Goal: Task Accomplishment & Management: Manage account settings

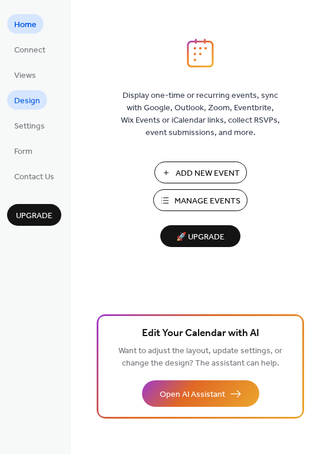
click at [25, 95] on span "Design" at bounding box center [27, 101] width 26 height 12
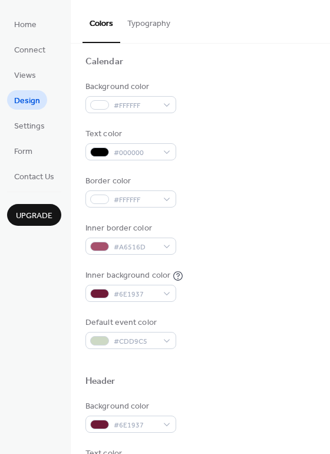
scroll to position [100, 0]
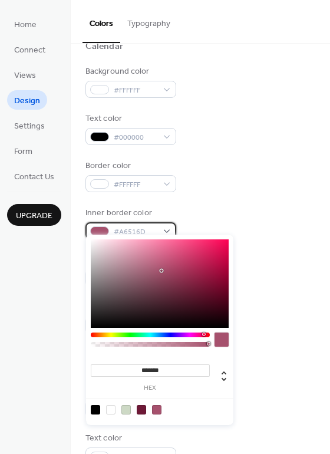
click at [113, 222] on div "#A6516D" at bounding box center [130, 230] width 91 height 17
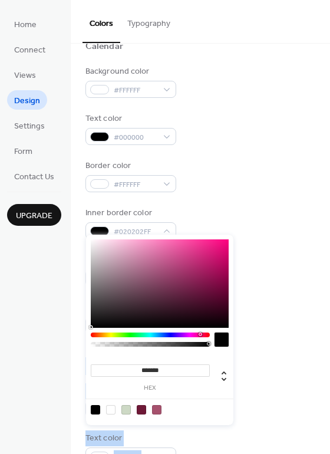
type input "*******"
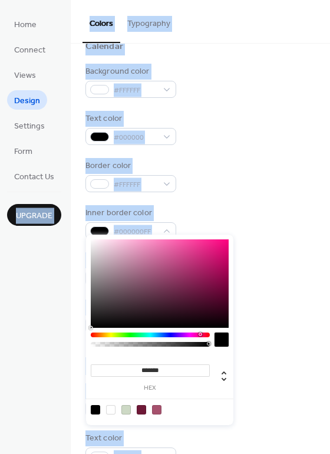
drag, startPoint x: 97, startPoint y: 321, endPoint x: 70, endPoint y: 341, distance: 32.9
click at [70, 341] on body "Home Connect Views Design Settings Form Contact Us Upgrade Design Upgrade Color…" at bounding box center [165, 227] width 330 height 454
click at [223, 339] on div at bounding box center [222, 339] width 14 height 14
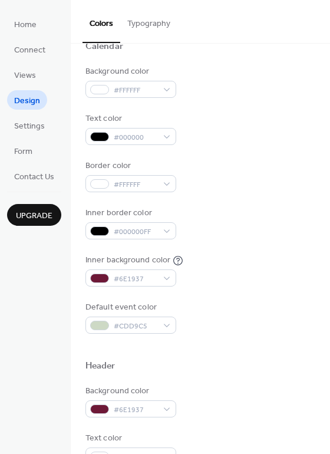
click at [248, 245] on div "Background color #FFFFFF Text color #000000 Border color #FFFFFF Inner border c…" at bounding box center [200, 199] width 230 height 268
click at [100, 273] on div at bounding box center [99, 277] width 19 height 9
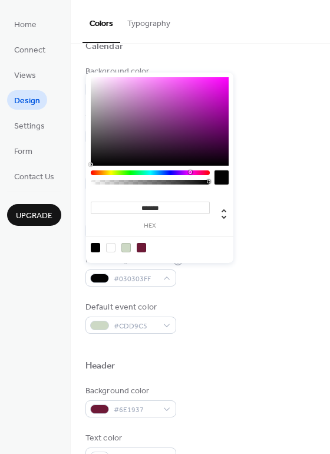
type input "*******"
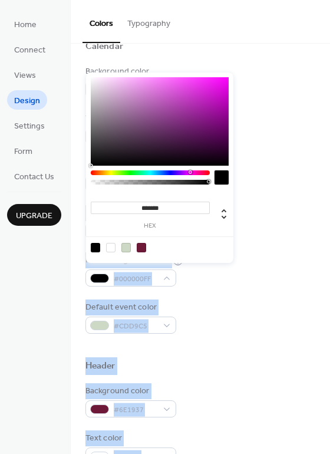
drag, startPoint x: 101, startPoint y: 160, endPoint x: 83, endPoint y: 167, distance: 19.0
click at [83, 167] on body "Home Connect Views Design Settings Form Contact Us Upgrade Design Upgrade Color…" at bounding box center [165, 227] width 330 height 454
click at [254, 179] on div "Border color #FFFFFF" at bounding box center [200, 176] width 230 height 32
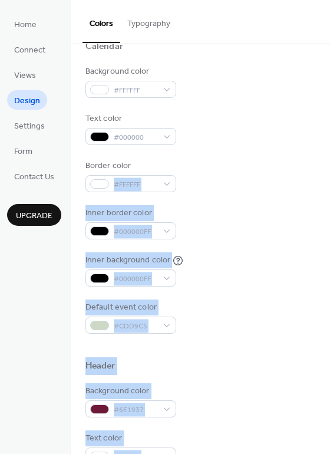
click at [222, 334] on div at bounding box center [200, 347] width 230 height 27
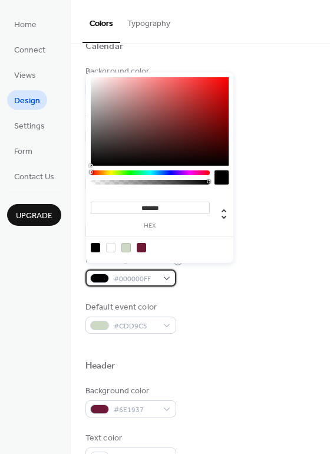
click at [95, 273] on div at bounding box center [99, 277] width 19 height 9
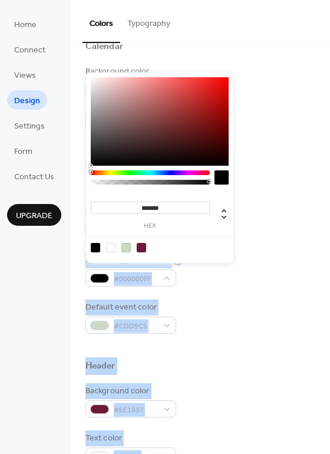
drag, startPoint x: 95, startPoint y: 76, endPoint x: 83, endPoint y: 79, distance: 12.2
click at [83, 79] on body "Home Connect Views Design Settings Form Contact Us Upgrade Design Upgrade Color…" at bounding box center [165, 227] width 330 height 454
click at [95, 81] on div at bounding box center [160, 121] width 138 height 88
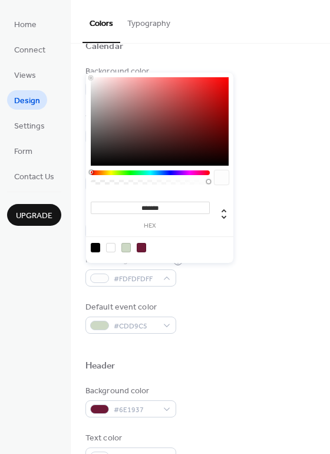
type input "*******"
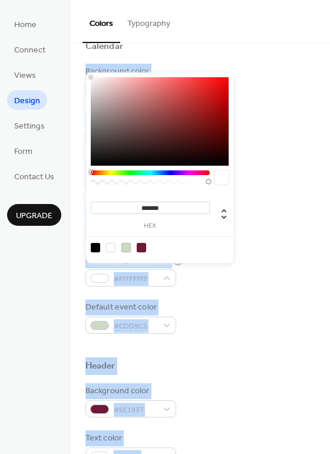
drag, startPoint x: 93, startPoint y: 81, endPoint x: 77, endPoint y: 68, distance: 20.2
click at [77, 68] on body "Home Connect Views Design Settings Form Contact Us Upgrade Design Upgrade Color…" at bounding box center [165, 227] width 330 height 454
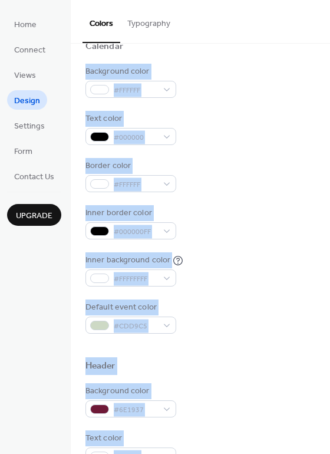
click at [262, 176] on div "Border color #FFFFFF" at bounding box center [200, 176] width 230 height 32
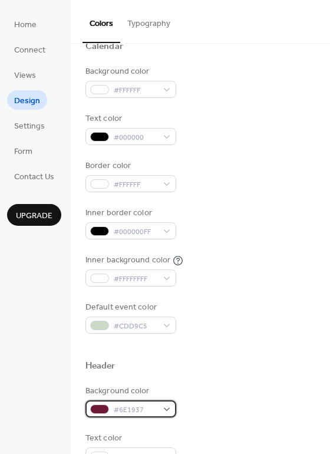
click at [140, 404] on span "#6E1937" at bounding box center [136, 410] width 44 height 12
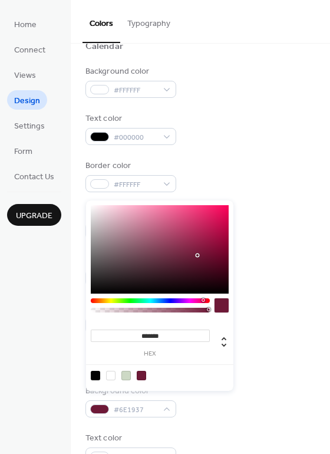
click at [97, 374] on div at bounding box center [95, 375] width 9 height 9
type input "*******"
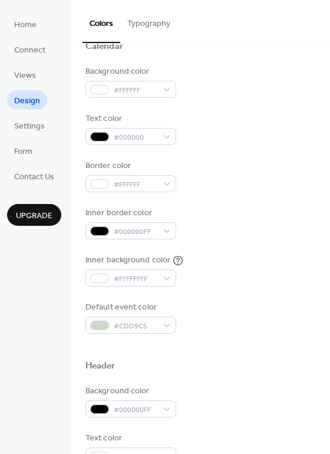
click at [288, 348] on div at bounding box center [200, 347] width 230 height 27
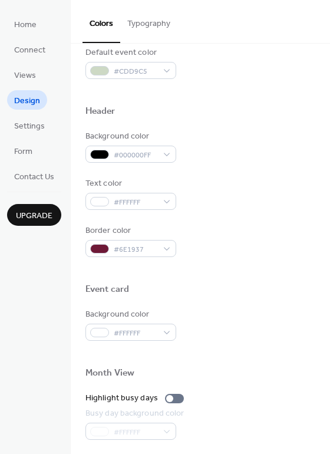
scroll to position [351, 0]
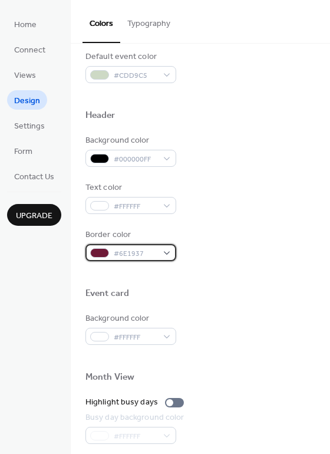
click at [143, 248] on span "#6E1937" at bounding box center [136, 254] width 44 height 12
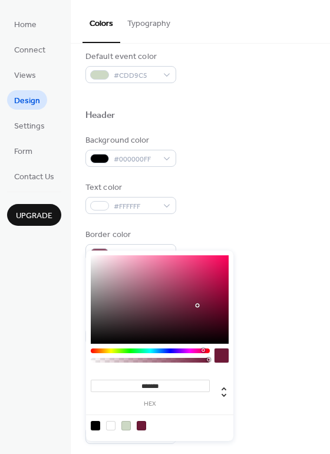
click at [95, 424] on div at bounding box center [95, 425] width 9 height 9
type input "*******"
click at [289, 231] on div "Border color #000000FF" at bounding box center [200, 245] width 230 height 32
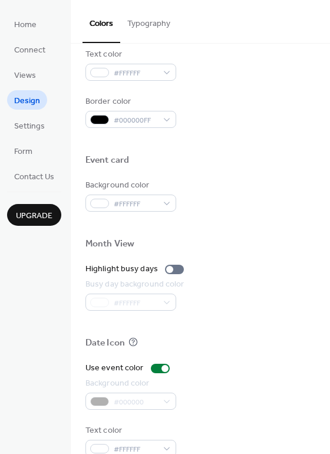
scroll to position [483, 0]
click at [172, 266] on div at bounding box center [169, 269] width 7 height 7
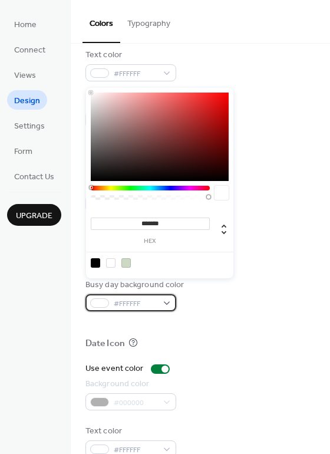
click at [158, 294] on div "#FFFFFF" at bounding box center [130, 302] width 91 height 17
click at [126, 261] on div at bounding box center [125, 262] width 9 height 9
type input "*******"
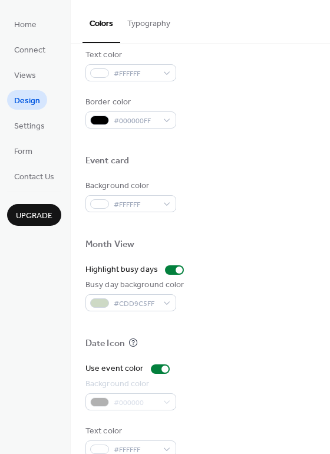
click at [261, 254] on div at bounding box center [200, 258] width 230 height 9
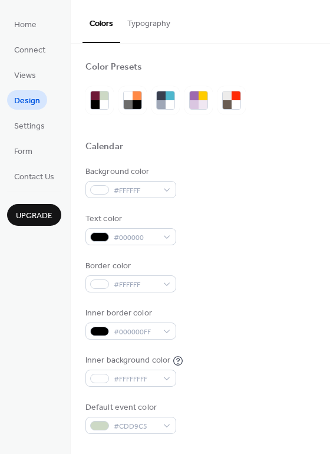
scroll to position [0, 0]
click at [44, 45] on span "Connect" at bounding box center [29, 50] width 31 height 12
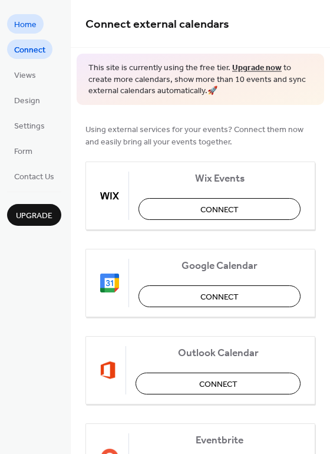
click at [29, 25] on span "Home" at bounding box center [25, 25] width 22 height 12
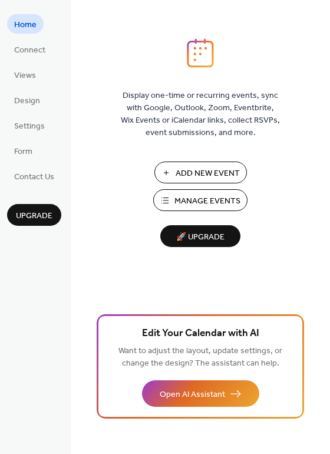
click at [209, 169] on span "Add New Event" at bounding box center [208, 173] width 64 height 12
click at [26, 124] on span "Settings" at bounding box center [29, 126] width 31 height 12
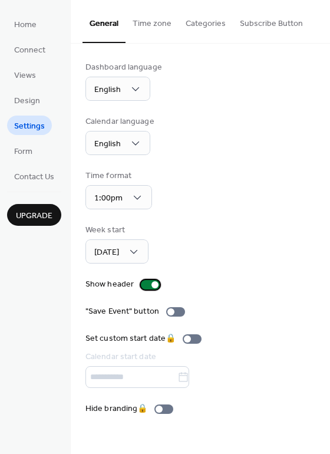
click at [153, 281] on div at bounding box center [154, 284] width 7 height 7
click at [153, 280] on div at bounding box center [150, 284] width 19 height 9
click at [207, 21] on button "Categories" at bounding box center [206, 21] width 54 height 42
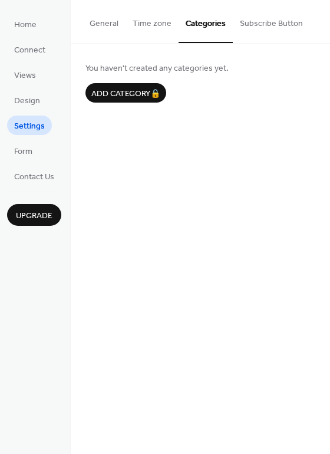
click at [284, 20] on button "Subscribe Button" at bounding box center [271, 21] width 77 height 42
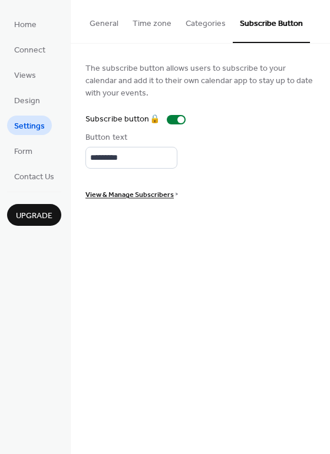
click at [105, 24] on button "General" at bounding box center [104, 21] width 43 height 42
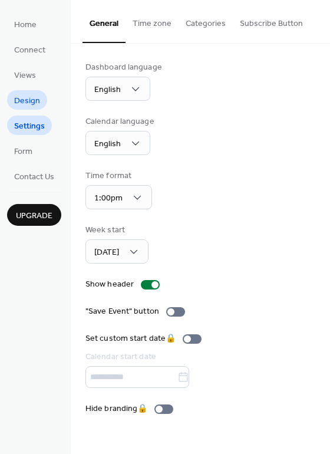
click at [20, 101] on span "Design" at bounding box center [27, 101] width 26 height 12
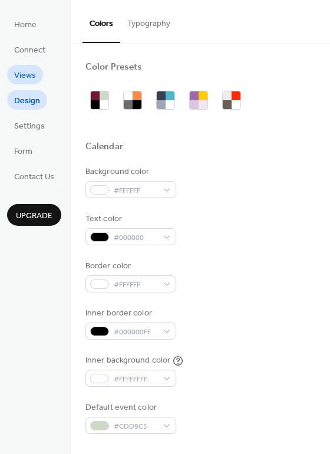
click at [21, 75] on span "Views" at bounding box center [25, 76] width 22 height 12
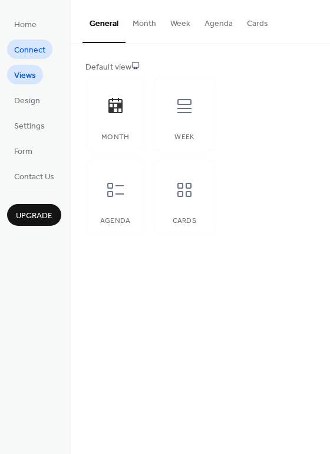
click at [24, 47] on span "Connect" at bounding box center [29, 50] width 31 height 12
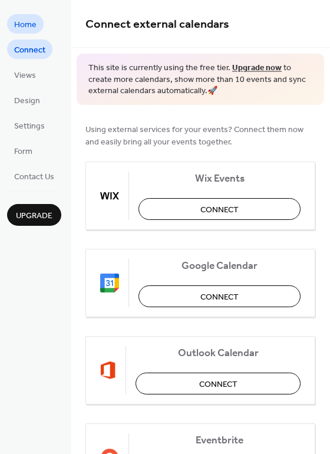
click at [24, 27] on span "Home" at bounding box center [25, 25] width 22 height 12
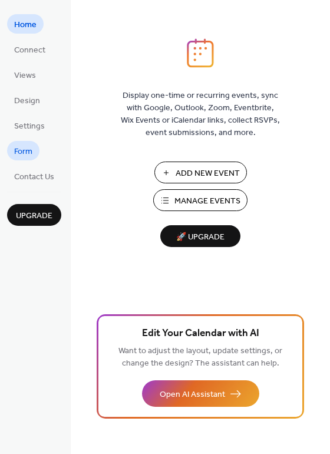
click at [25, 146] on span "Form" at bounding box center [23, 152] width 18 height 12
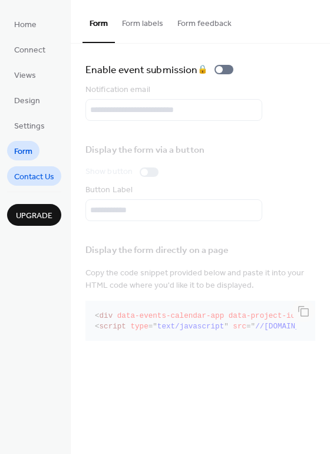
click at [36, 171] on span "Contact Us" at bounding box center [34, 177] width 40 height 12
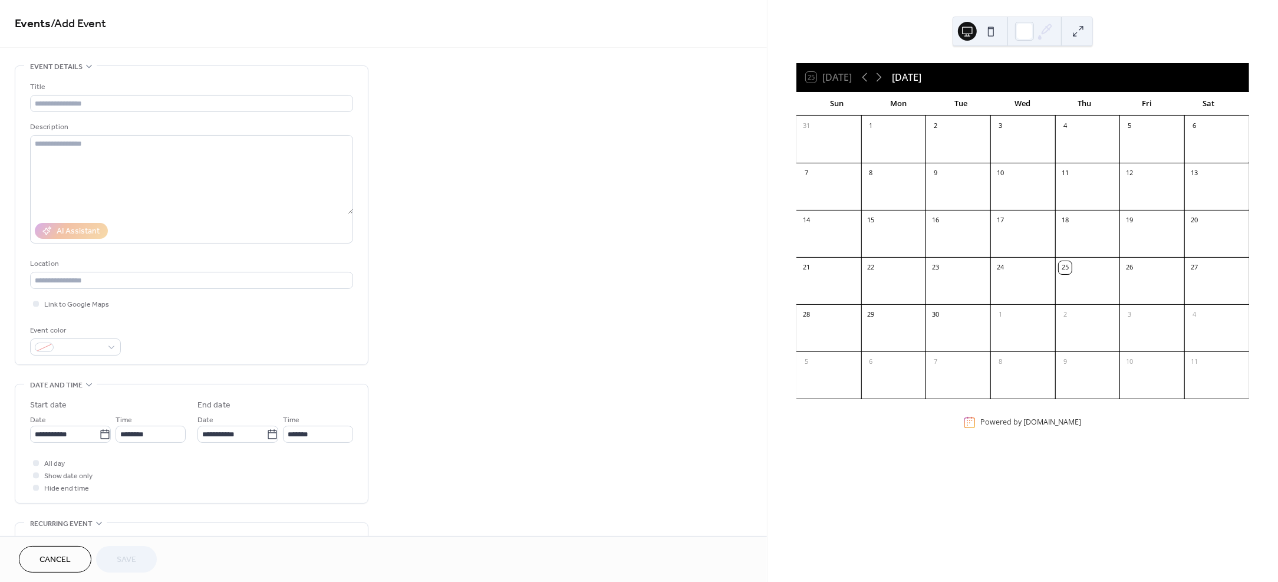
click at [1200, 277] on div at bounding box center [1216, 288] width 65 height 24
click at [123, 105] on input "text" at bounding box center [191, 103] width 323 height 17
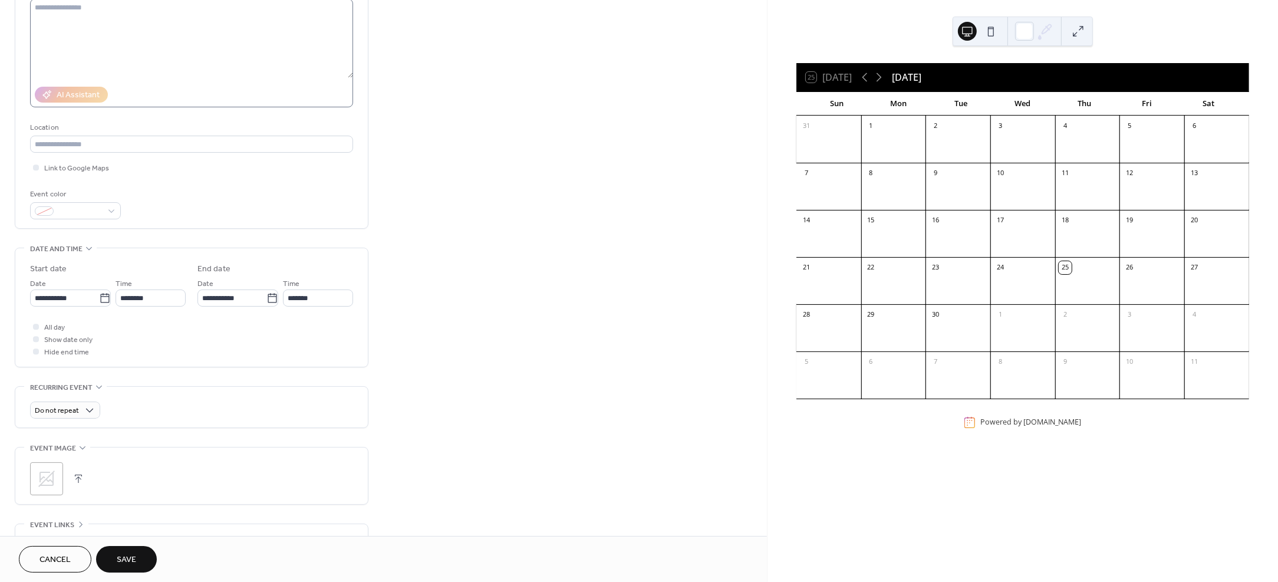
scroll to position [181, 0]
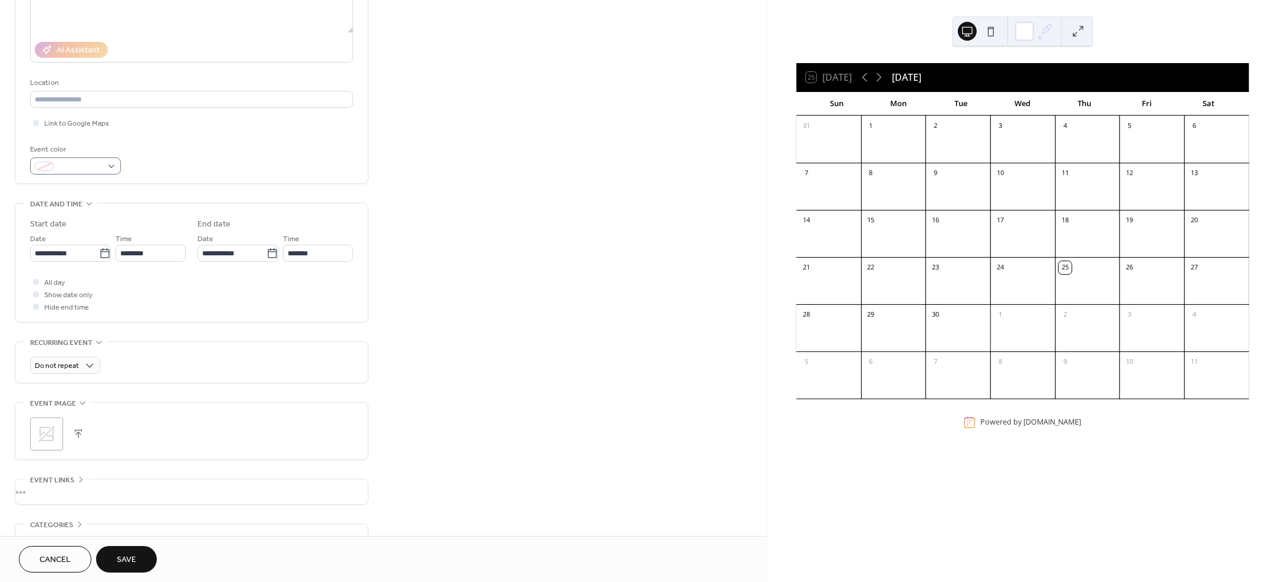
type input "******"
click at [98, 164] on span at bounding box center [80, 167] width 44 height 12
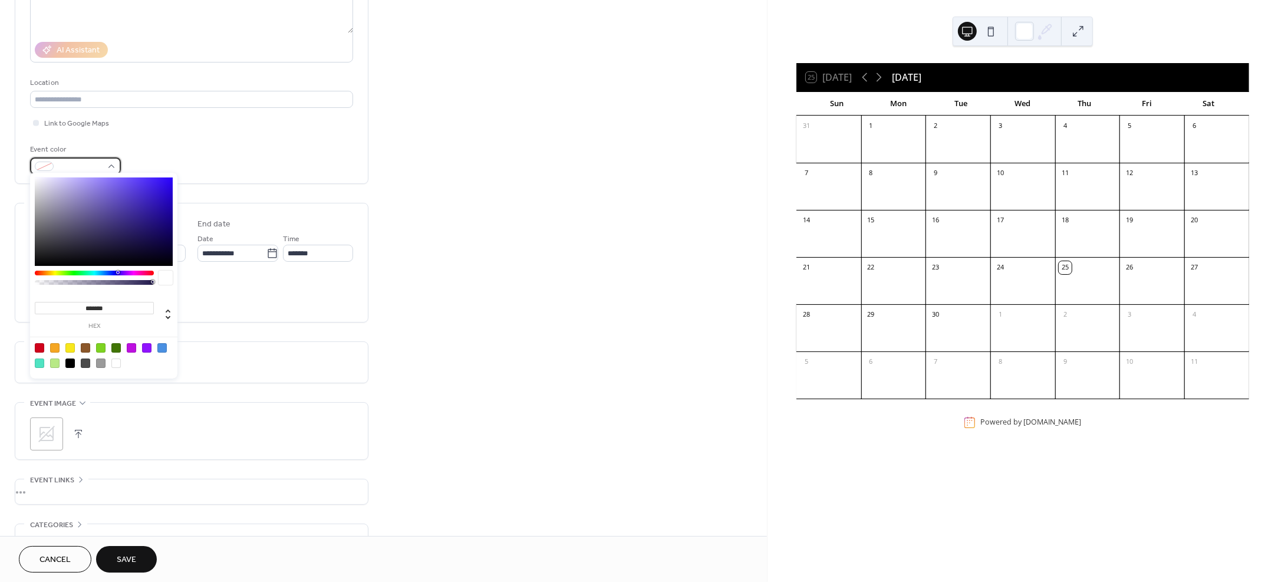
click at [109, 162] on div at bounding box center [75, 165] width 91 height 17
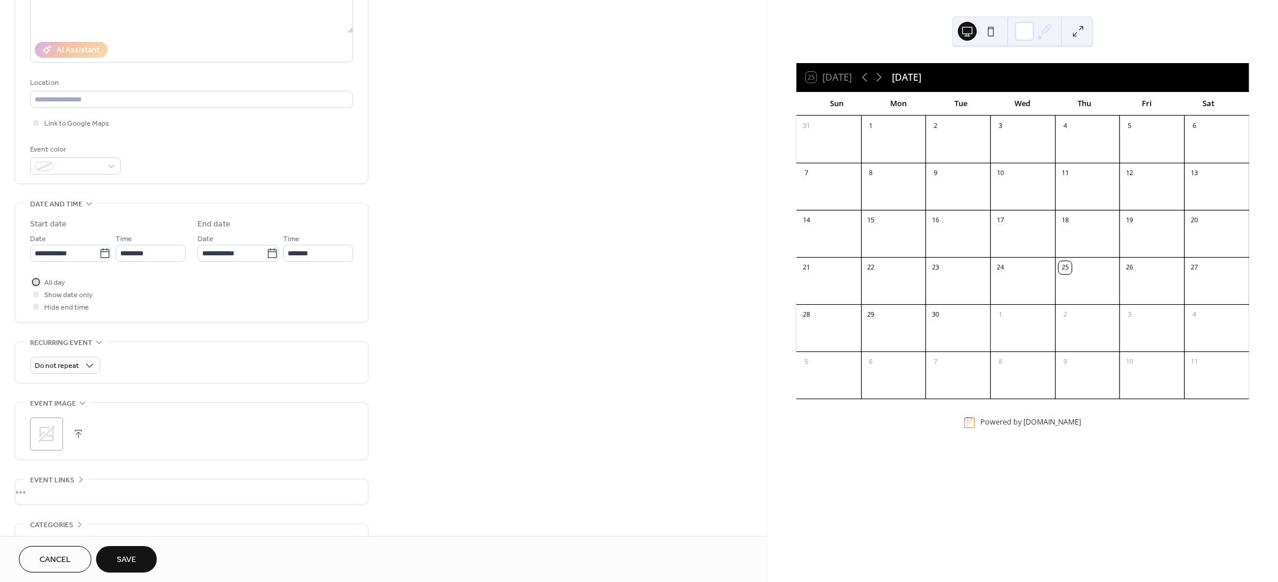
click at [35, 279] on div at bounding box center [36, 282] width 6 height 6
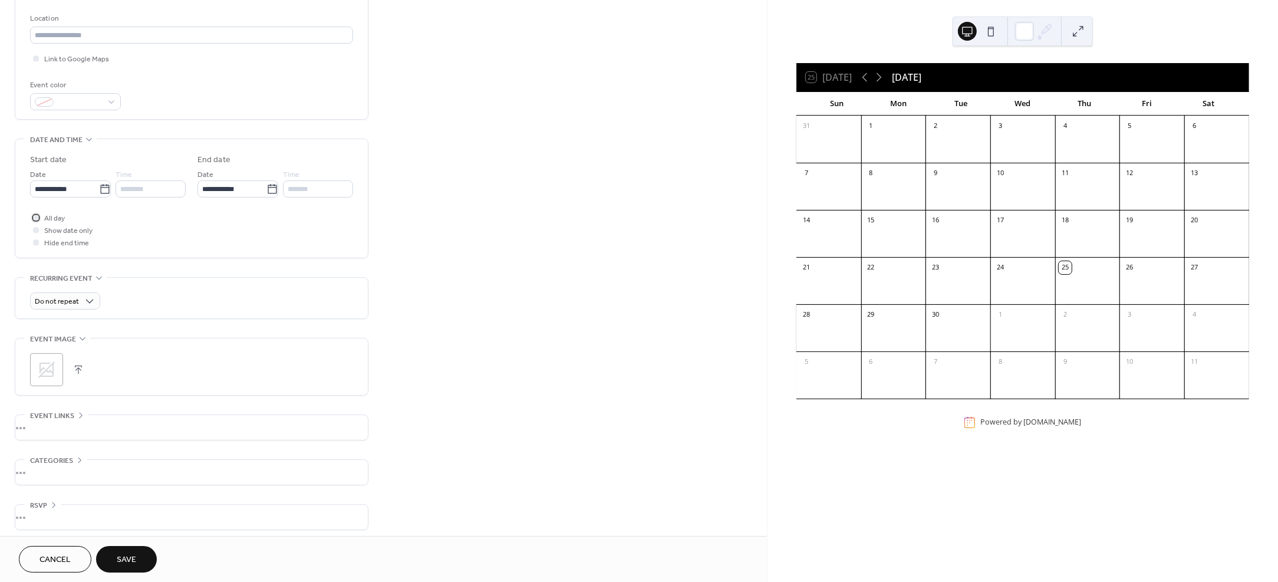
scroll to position [244, 0]
click at [123, 560] on span "Save" at bounding box center [126, 560] width 19 height 12
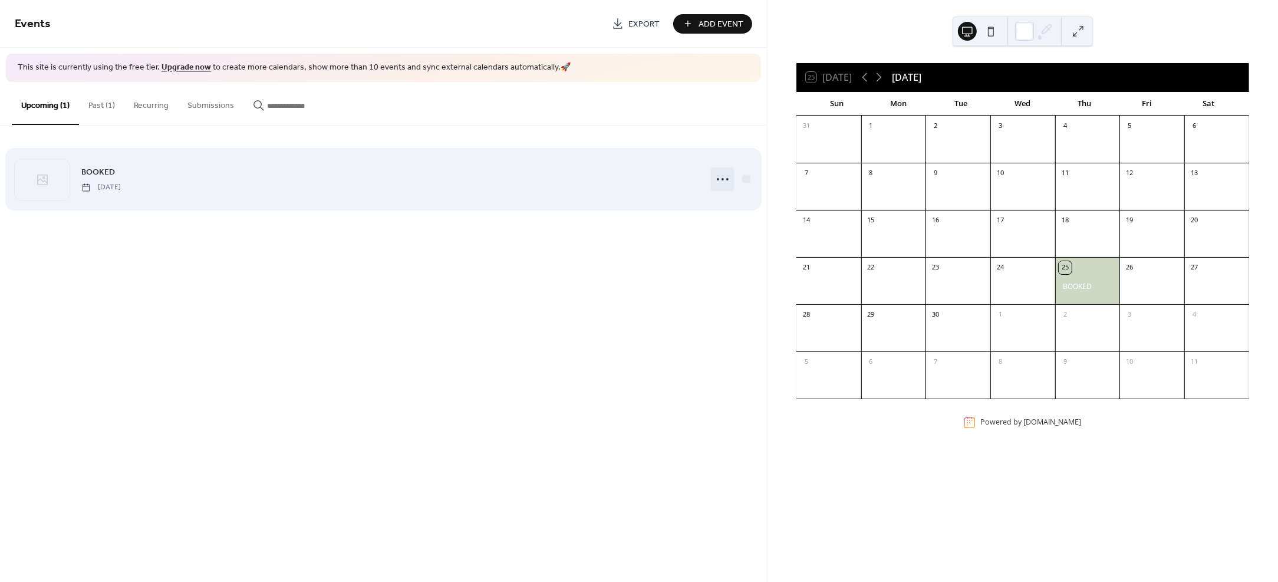
click at [716, 180] on icon at bounding box center [722, 179] width 19 height 19
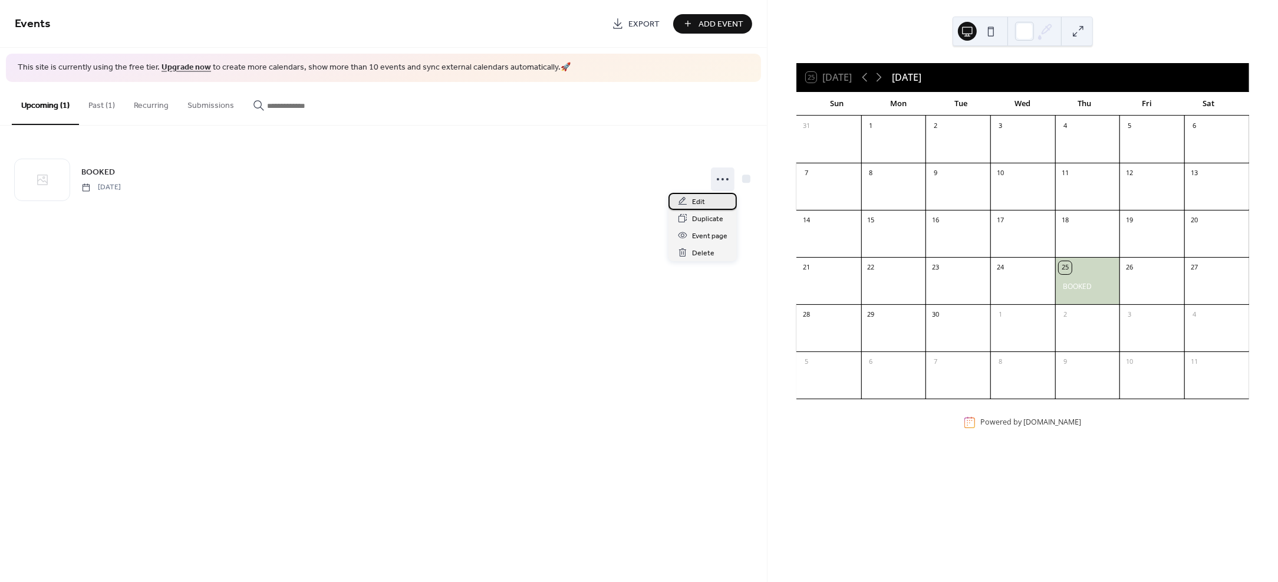
click at [712, 197] on div "Edit" at bounding box center [702, 201] width 68 height 17
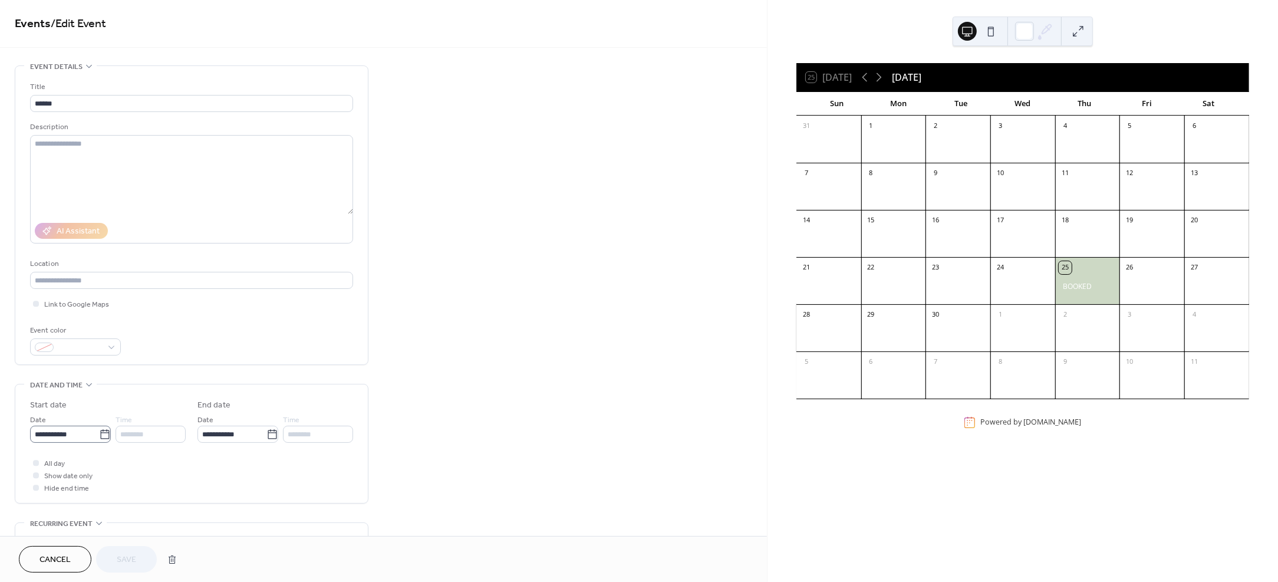
click at [103, 429] on icon at bounding box center [105, 435] width 12 height 12
click at [99, 429] on input "**********" at bounding box center [64, 434] width 69 height 17
click at [162, 371] on td "27" at bounding box center [163, 370] width 19 height 17
type input "**********"
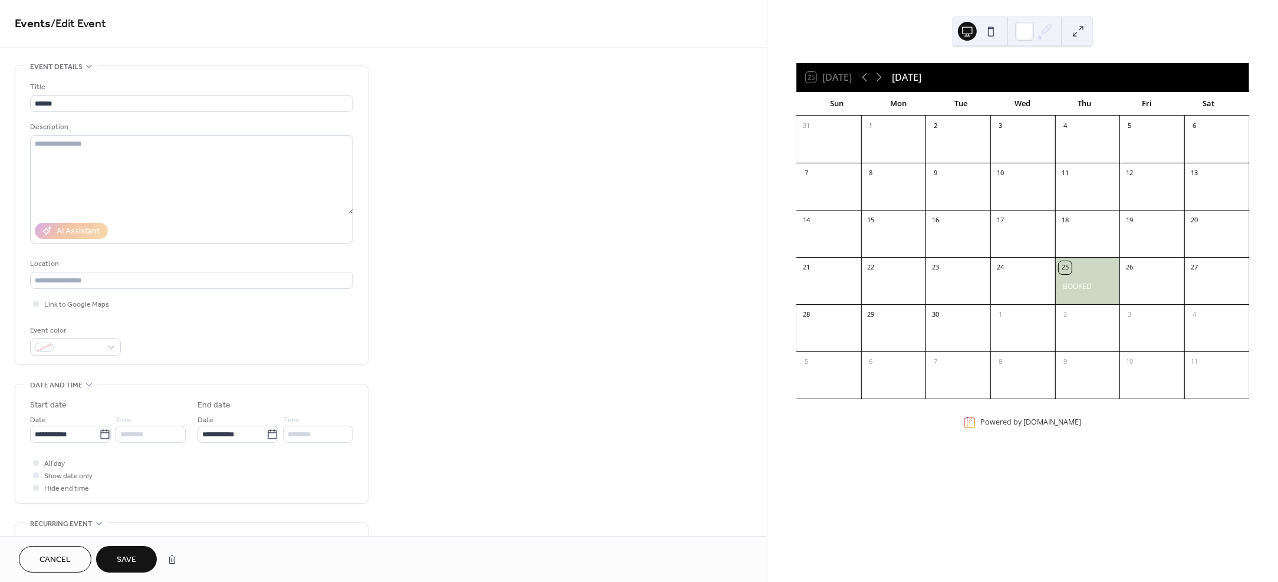
click at [125, 559] on span "Save" at bounding box center [126, 560] width 19 height 12
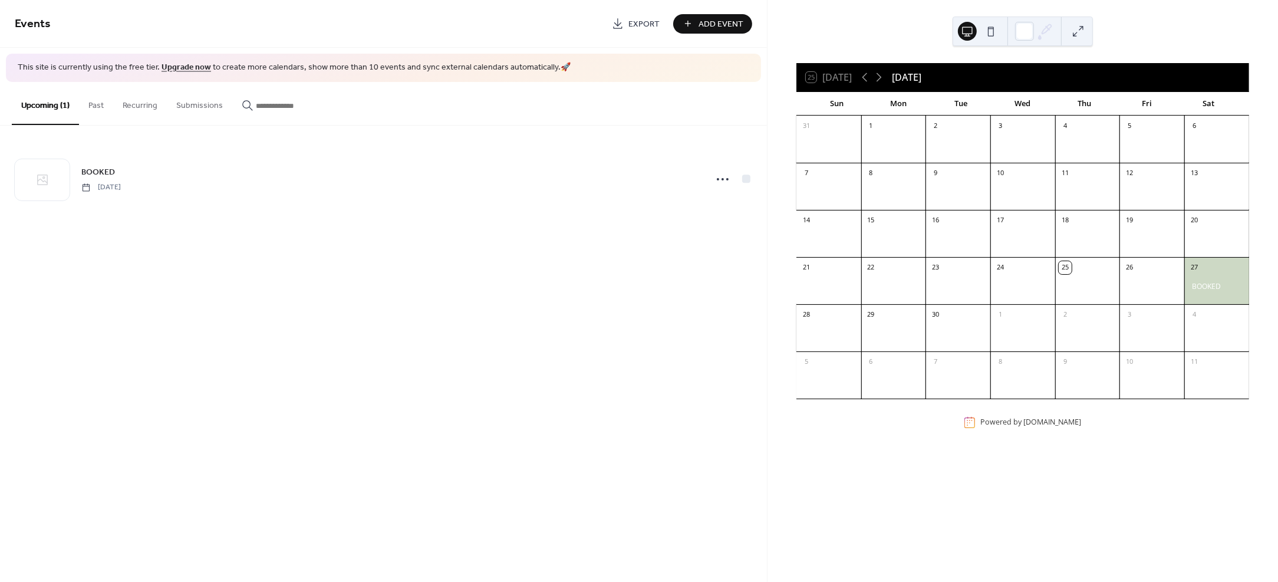
click at [598, 259] on div "Events Export Add Event This site is currently using the free tier. Upgrade now…" at bounding box center [383, 291] width 767 height 582
